Goal: Transaction & Acquisition: Purchase product/service

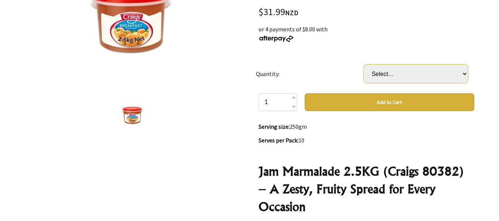
click at [466, 74] on select "Select… 1 PAI 1 CTN (3 PAI) (+ $63.98)" at bounding box center [416, 74] width 104 height 18
select select "1 CTN (3 PAI)"
click at [364, 65] on select "Select… 1 PAI 1 CTN (3 PAI) (+ $63.98)" at bounding box center [416, 74] width 104 height 18
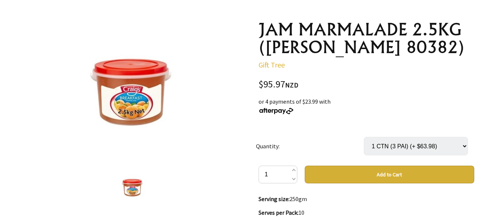
scroll to position [74, 0]
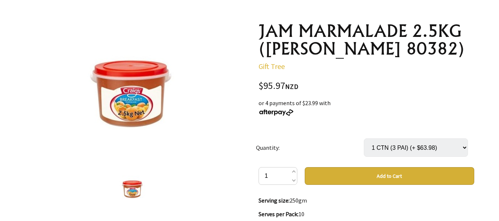
click at [464, 146] on select "Select… 1 PAI 1 CTN (3 PAI) (+ $63.98)" at bounding box center [416, 148] width 104 height 18
select select "1 PAI"
click at [364, 139] on select "Select… 1 PAI 1 CTN (3 PAI) (+ $63.98)" at bounding box center [416, 148] width 104 height 18
click at [415, 66] on p "Gift Tree" at bounding box center [367, 66] width 216 height 9
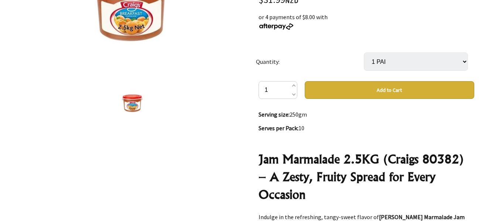
scroll to position [185, 0]
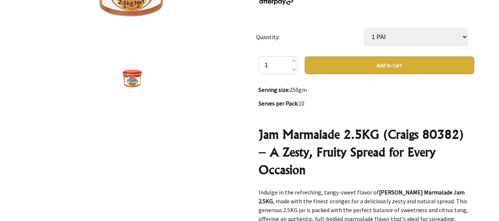
click at [392, 62] on button "Add to Cart" at bounding box center [390, 66] width 170 height 18
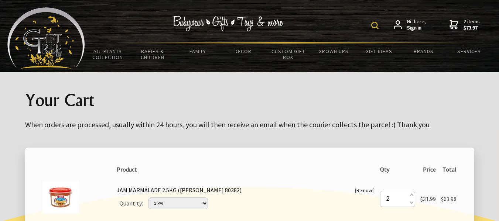
click at [469, 22] on span "2 items $73.97" at bounding box center [472, 24] width 16 height 13
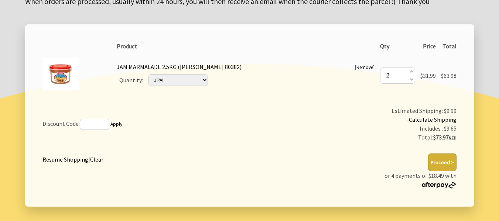
scroll to position [111, 0]
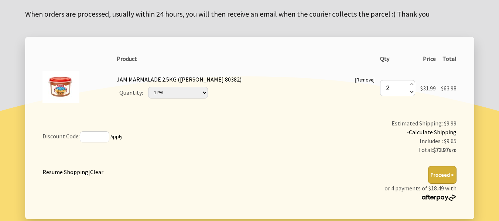
click at [410, 93] on span at bounding box center [411, 92] width 4 height 8
type input "1"
click at [296, 119] on td "Estimated Shipping: $9.99 - Calculate Shipping Includes : $5.48 Total: $41.98 N…" at bounding box center [364, 136] width 190 height 41
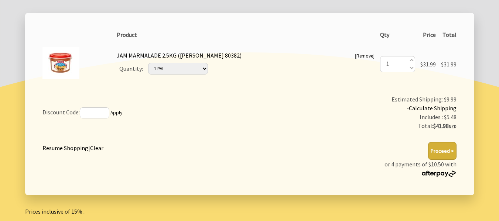
scroll to position [148, 0]
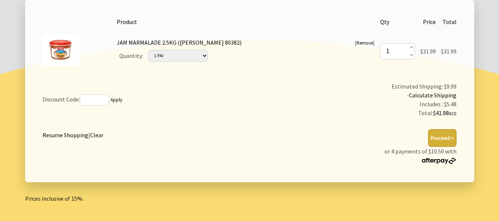
click at [444, 137] on button "Proceed >" at bounding box center [442, 138] width 28 height 18
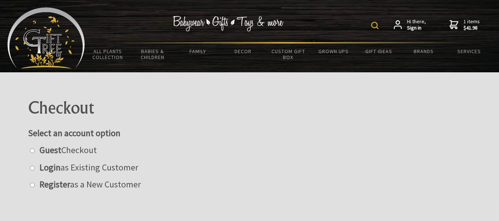
click at [473, 25] on strong "$41.98" at bounding box center [472, 28] width 16 height 7
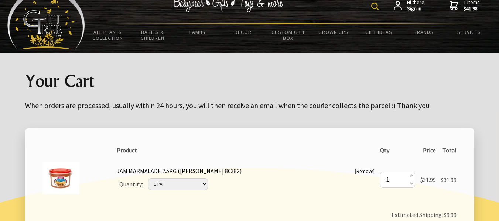
scroll to position [37, 0]
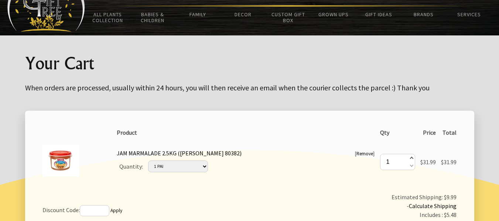
click at [410, 157] on span at bounding box center [411, 159] width 4 height 8
type input "2"
click at [329, 163] on div "Quantity: Please Select… 1 PAI 1 CTN (3 PAI) (+ $63.98)" at bounding box center [246, 166] width 258 height 17
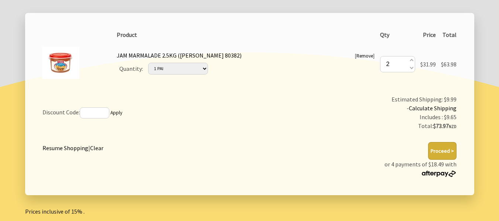
scroll to position [148, 0]
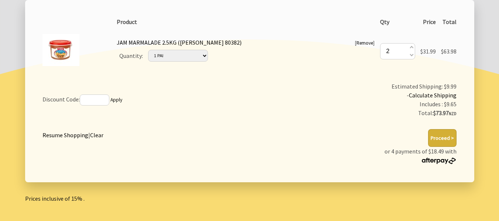
click at [443, 135] on button "Proceed >" at bounding box center [442, 138] width 28 height 18
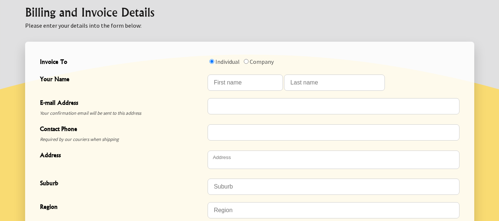
scroll to position [221, 0]
